Goal: Answer question/provide support

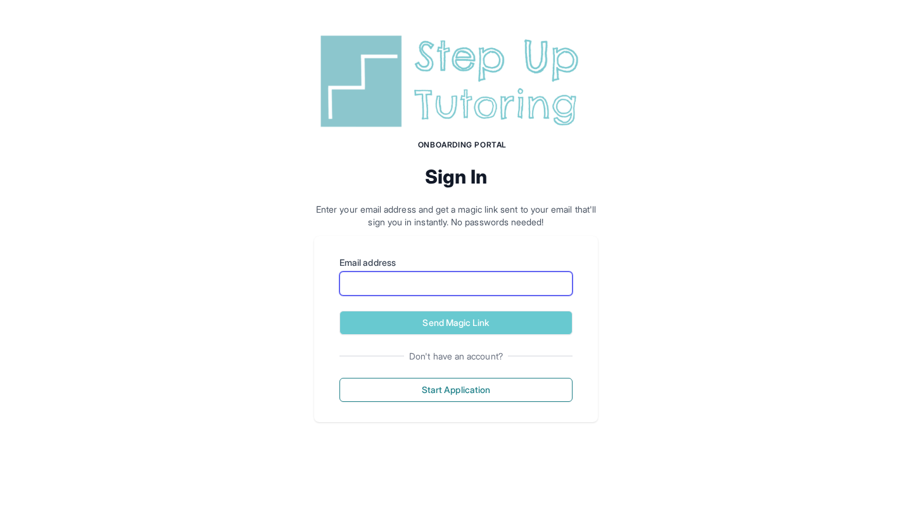
click at [428, 282] on input "Email address" at bounding box center [455, 284] width 233 height 24
type input "**********"
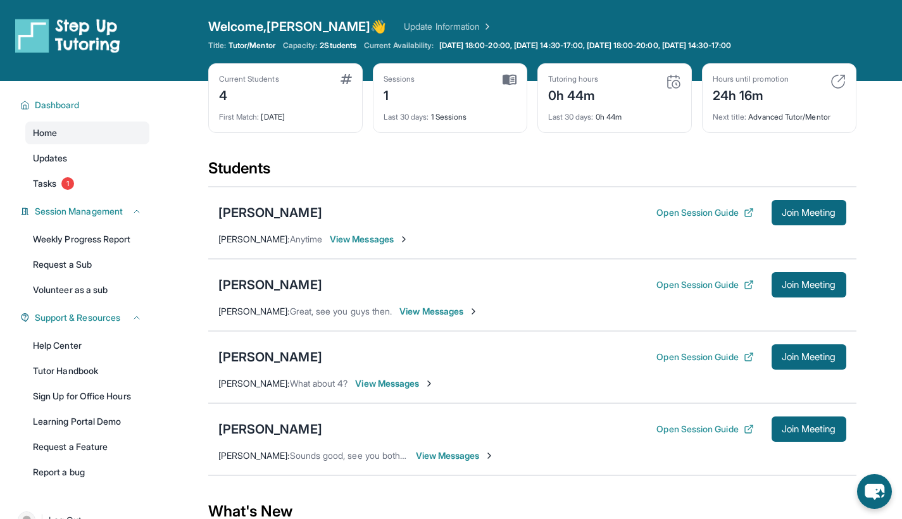
click at [493, 170] on div "Students" at bounding box center [532, 172] width 648 height 28
click at [725, 211] on button "Open Session Guide" at bounding box center [705, 212] width 97 height 13
click at [819, 215] on span "Join Meeting" at bounding box center [809, 213] width 54 height 8
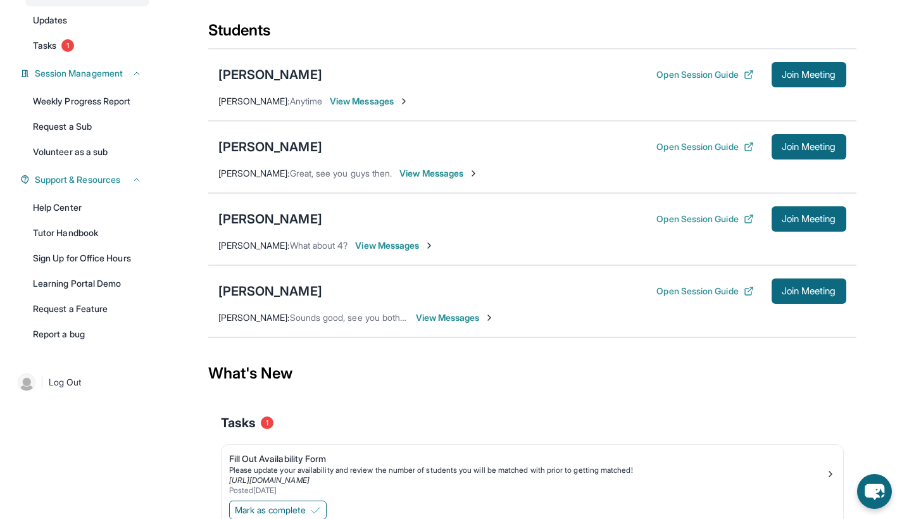
scroll to position [126, 0]
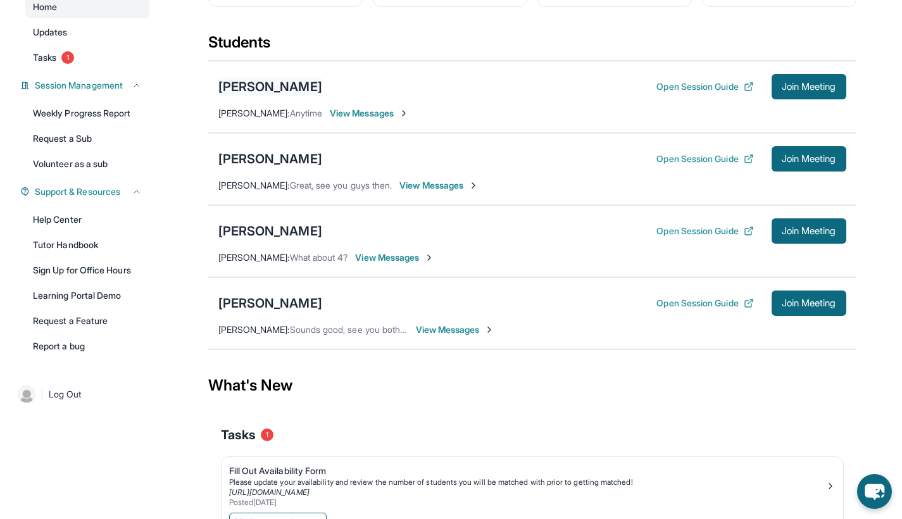
click at [303, 90] on div "[PERSON_NAME]" at bounding box center [270, 87] width 104 height 18
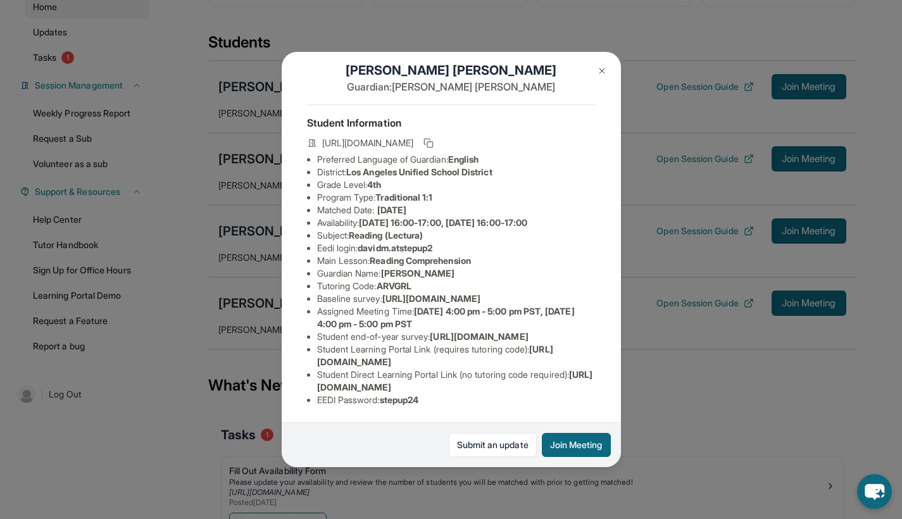
scroll to position [124, 0]
drag, startPoint x: 319, startPoint y: 355, endPoint x: 552, endPoint y: 353, distance: 232.4
click at [552, 353] on li "Student Learning Portal Link (requires tutoring code) : [URL][DOMAIN_NAME]" at bounding box center [456, 355] width 279 height 25
copy li "[URL][DOMAIN_NAME]"
click at [710, 49] on div "[PERSON_NAME] Guardian: [PERSON_NAME] Student Information [URL][DOMAIN_NAME] Pr…" at bounding box center [451, 259] width 902 height 519
